Goal: Navigation & Orientation: Find specific page/section

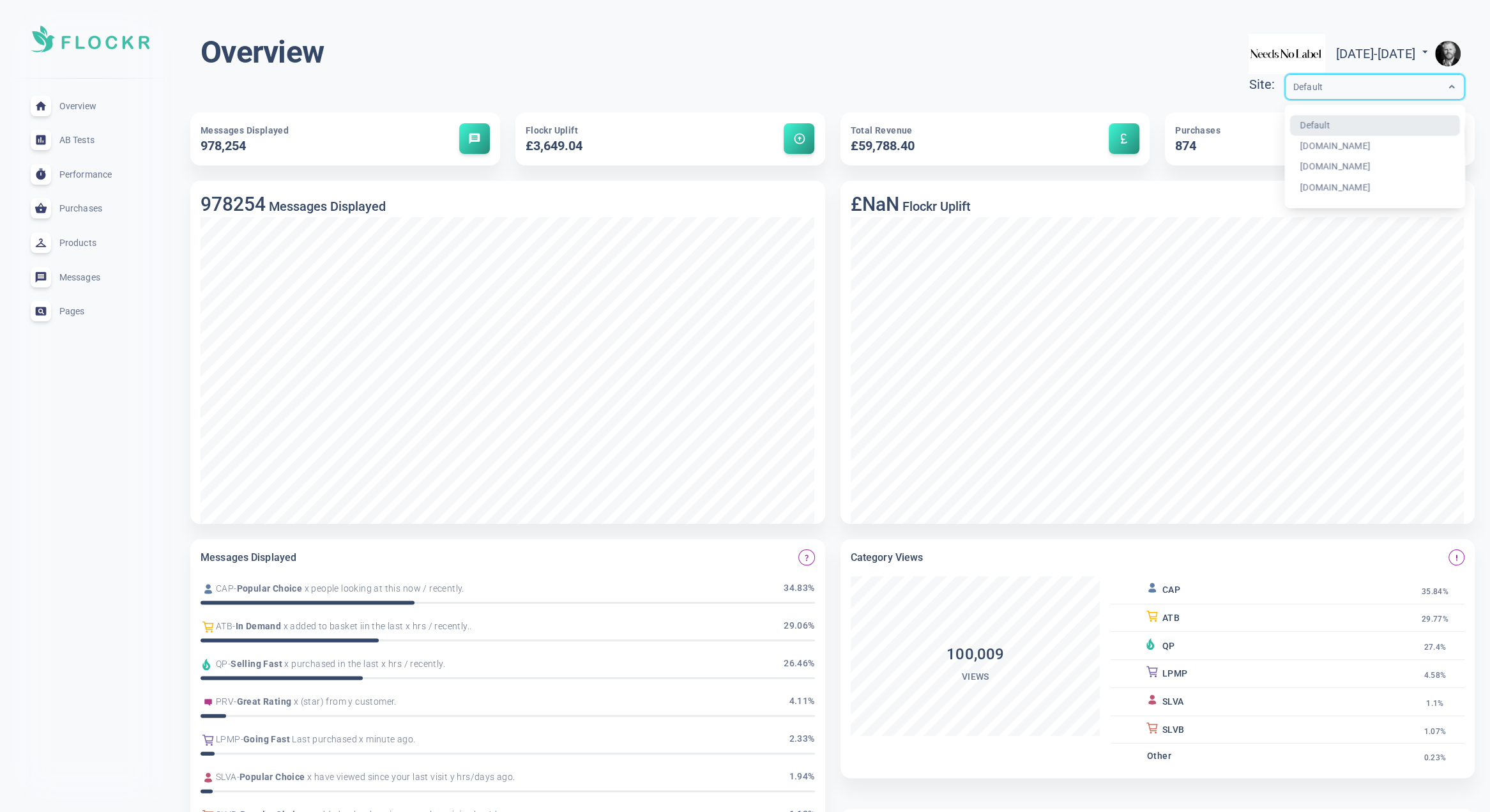
click at [1334, 83] on div "Default" at bounding box center [1362, 87] width 154 height 14
click at [1334, 84] on div "Default" at bounding box center [1362, 87] width 154 height 14
click at [1446, 46] on img "button" at bounding box center [1448, 54] width 26 height 26
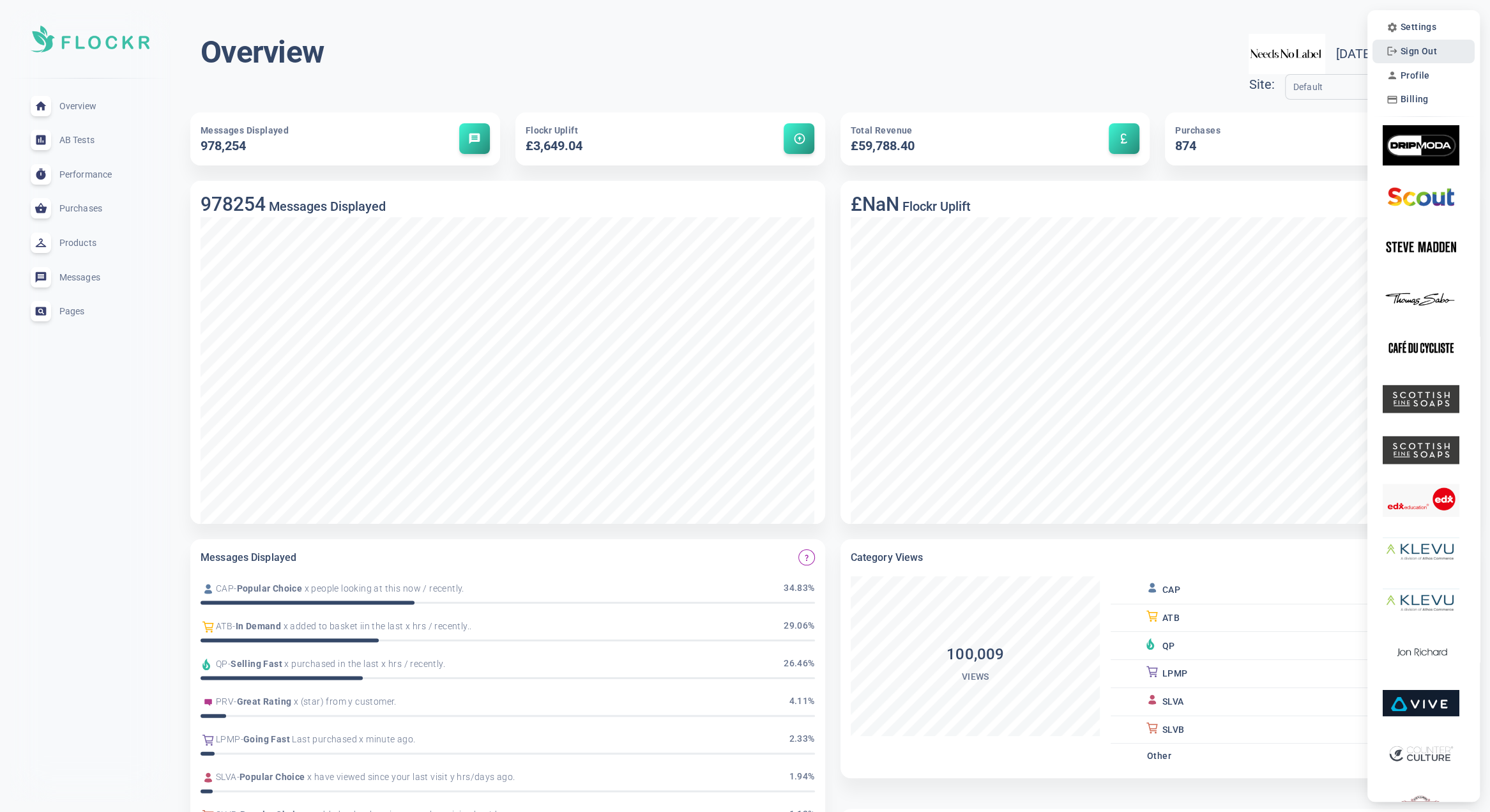
scroll to position [5, 0]
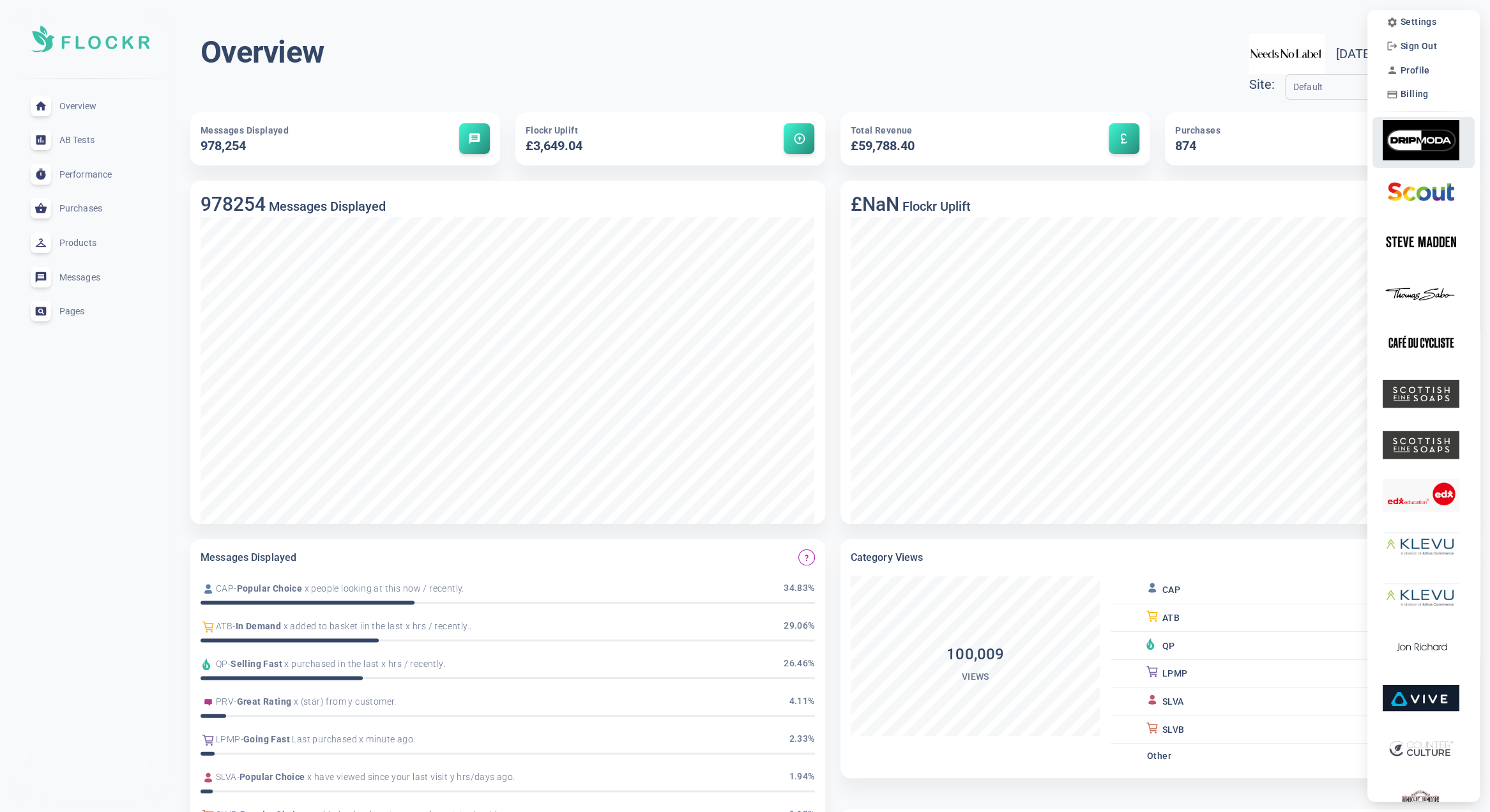
click at [1423, 128] on img at bounding box center [1421, 140] width 76 height 40
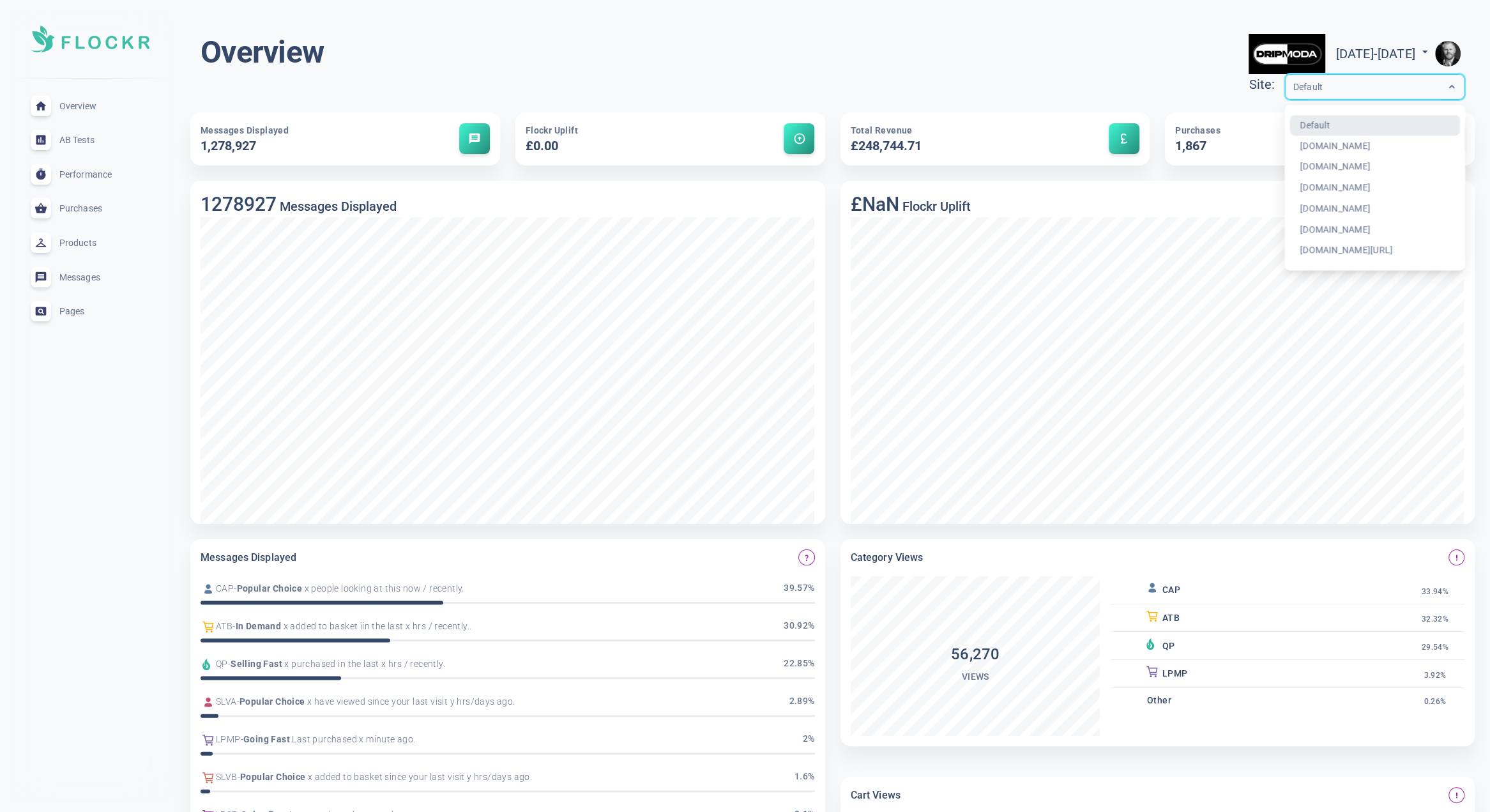
click at [1328, 91] on div "Default" at bounding box center [1362, 87] width 154 height 14
click at [1312, 250] on div "[DOMAIN_NAME][URL]" at bounding box center [1374, 250] width 170 height 21
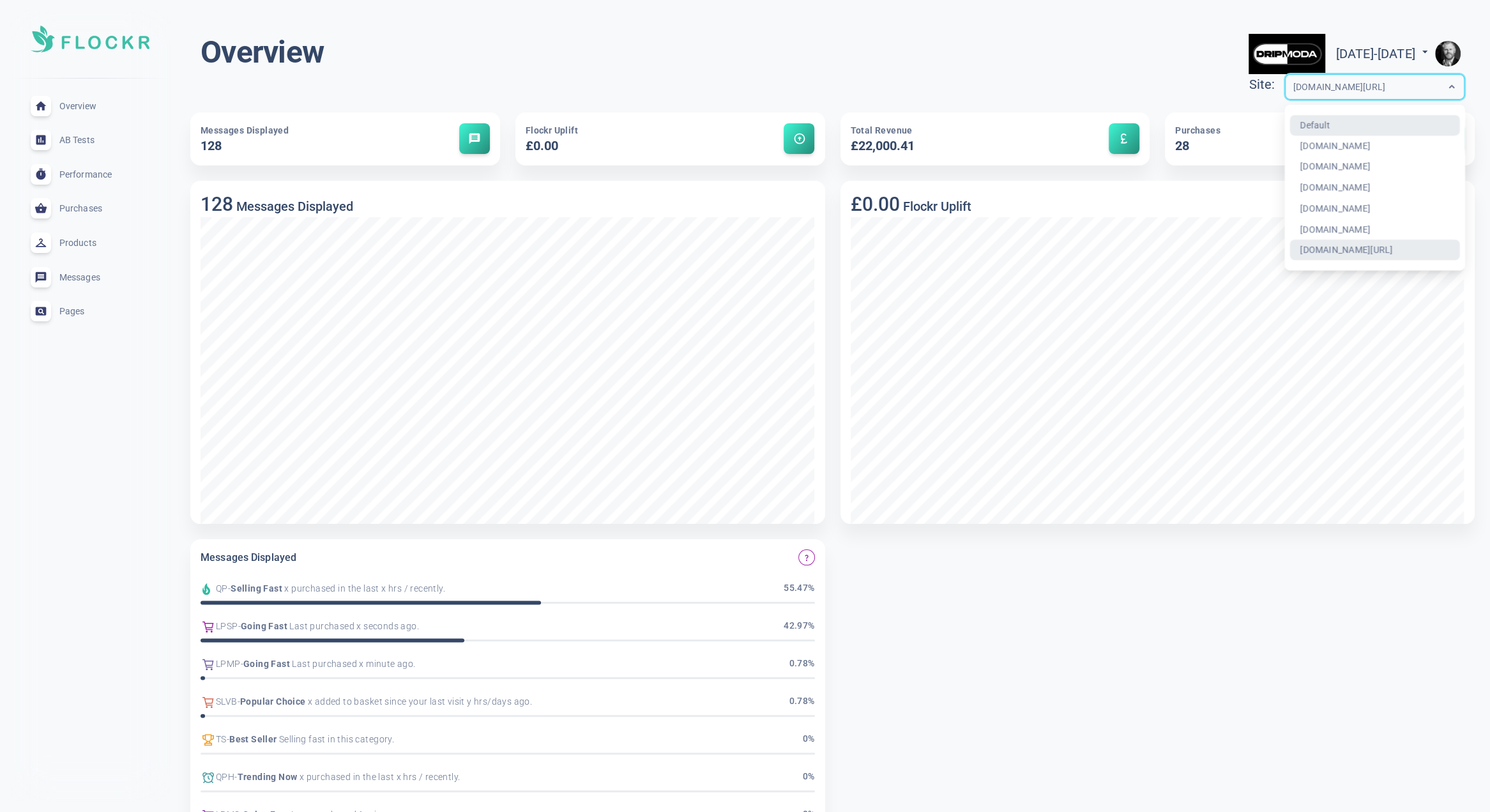
click at [1347, 86] on div "[DOMAIN_NAME][URL]" at bounding box center [1362, 87] width 154 height 14
click at [1308, 144] on div "[DOMAIN_NAME]" at bounding box center [1374, 147] width 170 height 21
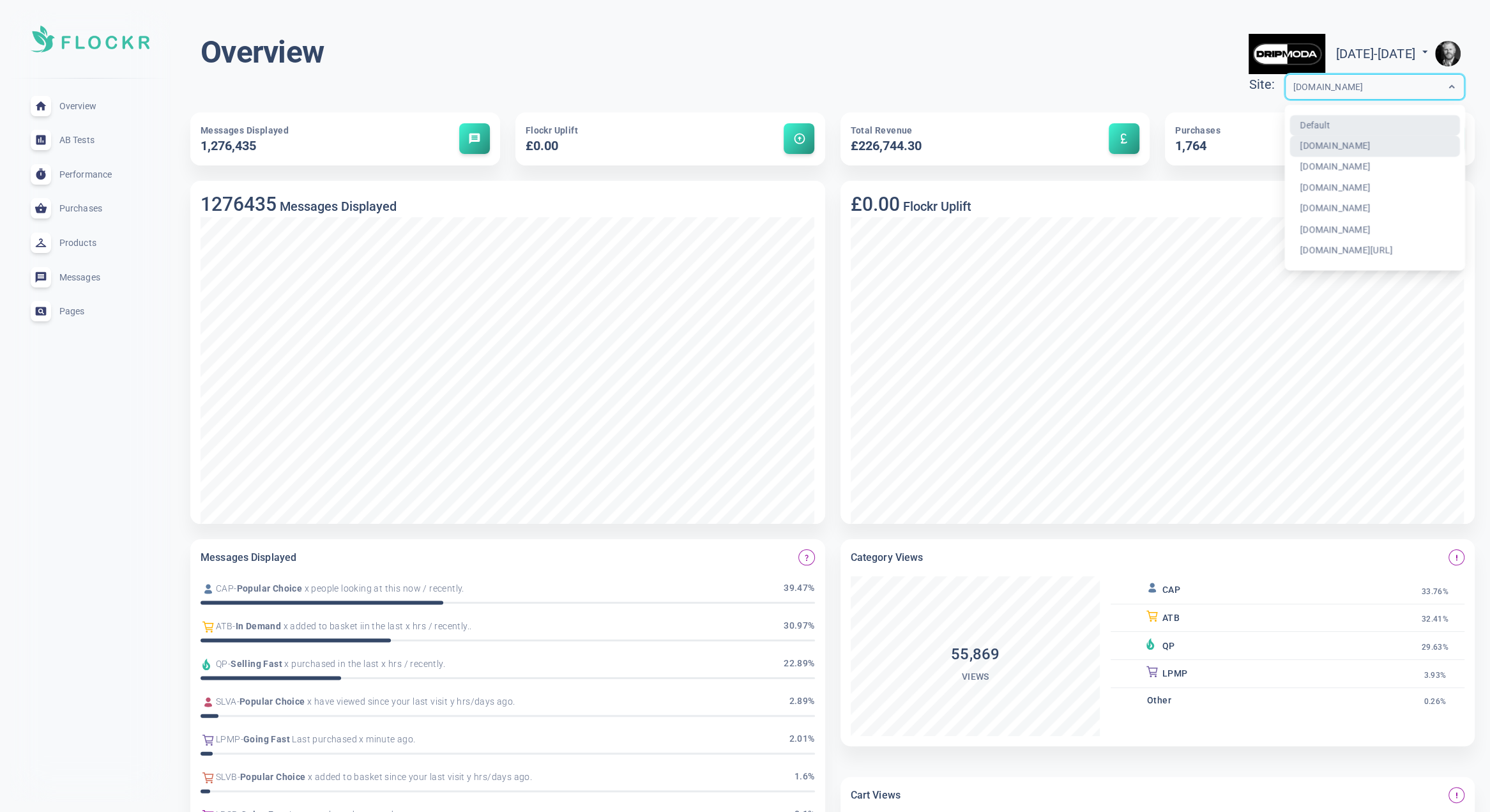
click at [1317, 83] on div "[DOMAIN_NAME]" at bounding box center [1362, 87] width 154 height 14
click at [1305, 249] on div "[DOMAIN_NAME][URL]" at bounding box center [1374, 250] width 170 height 21
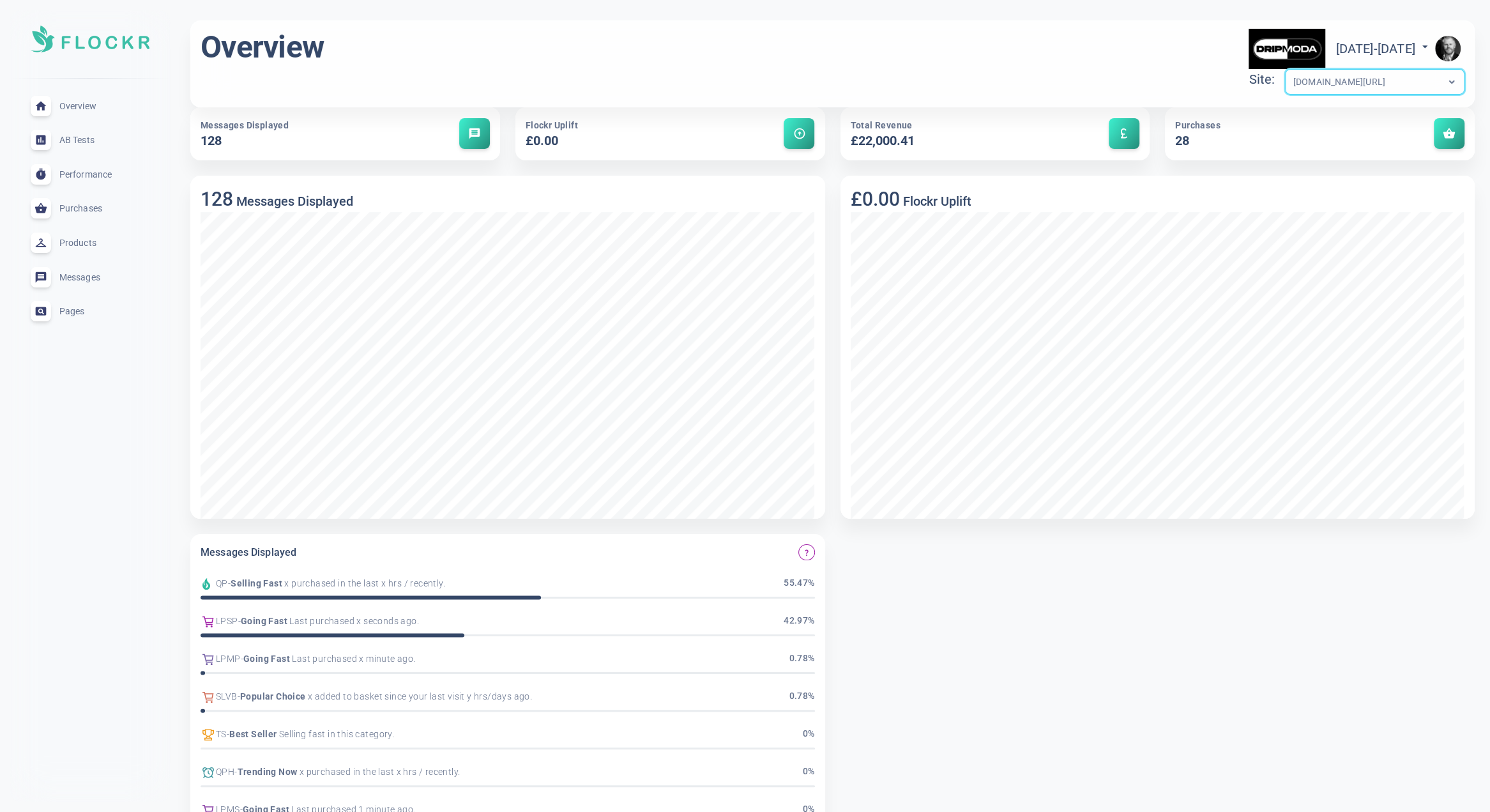
scroll to position [10, 0]
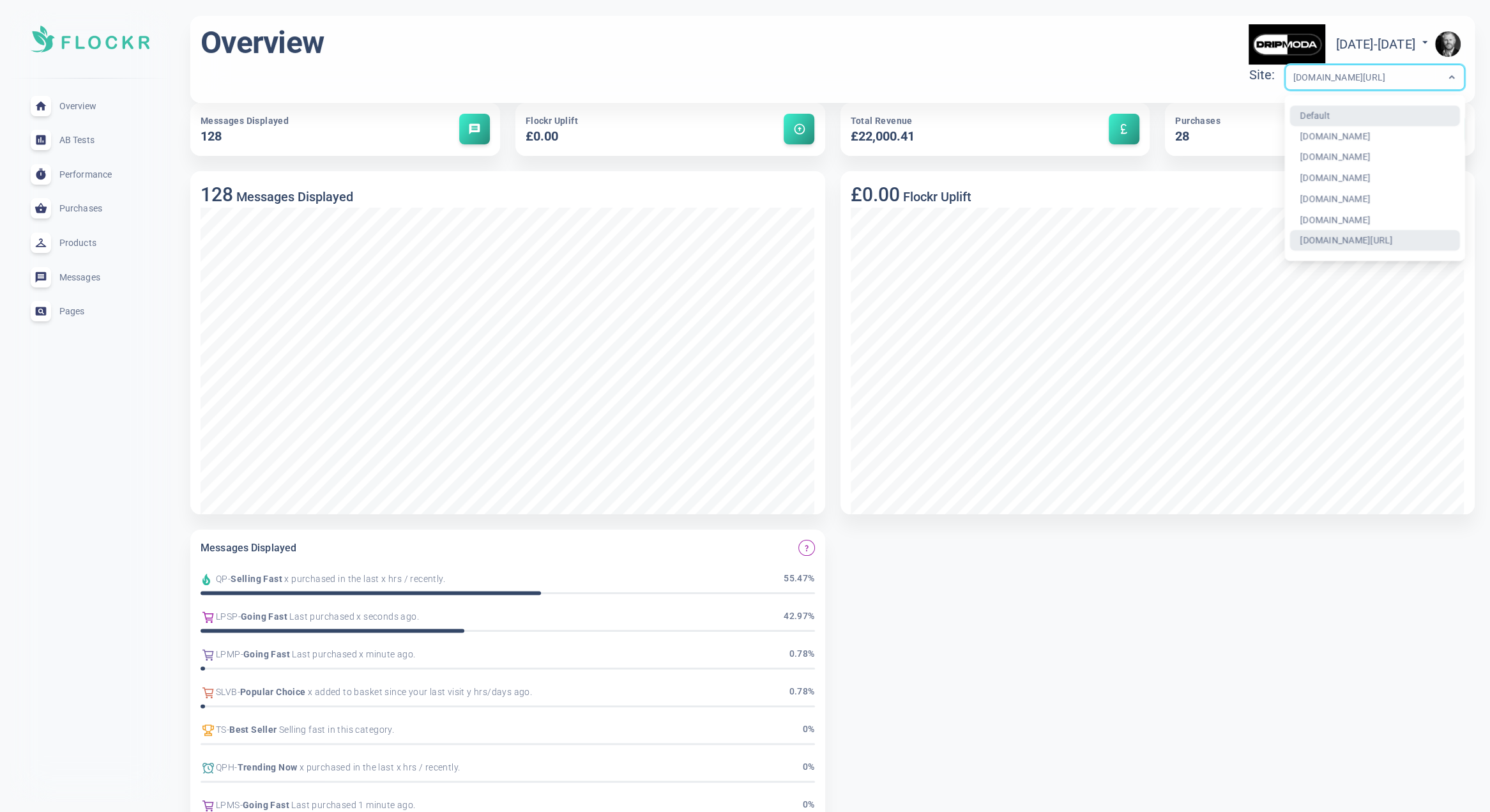
click at [1339, 75] on div "[DOMAIN_NAME][URL]" at bounding box center [1362, 77] width 154 height 14
click at [1067, 61] on div "Overview [DATE] - [DATE] menu Site: option Default focused, 1 of 7. 7 results a…" at bounding box center [832, 59] width 1264 height 72
